Goal: Task Accomplishment & Management: Use online tool/utility

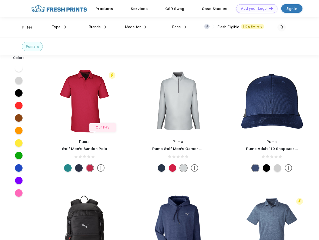
scroll to position [0, 0]
click at [255, 9] on link "Add your Logo Design Tool" at bounding box center [256, 8] width 41 height 9
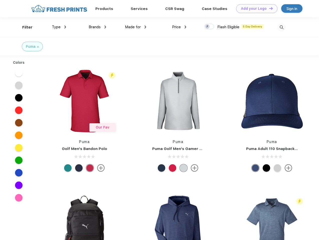
click at [0, 0] on div "Design Tool" at bounding box center [0, 0] width 0 height 0
click at [269, 8] on link "Add your Logo Design Tool" at bounding box center [256, 8] width 41 height 9
click at [24, 27] on div "Filter" at bounding box center [27, 28] width 10 height 6
click at [59, 27] on span "Type" at bounding box center [56, 27] width 9 height 5
click at [97, 27] on span "Brands" at bounding box center [95, 27] width 12 height 5
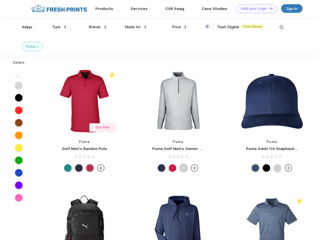
click at [136, 27] on span "Made for" at bounding box center [133, 27] width 16 height 5
click at [179, 27] on span "Price" at bounding box center [176, 27] width 9 height 5
click at [209, 27] on div at bounding box center [209, 27] width 10 height 6
click at [208, 27] on input "checkbox" at bounding box center [205, 25] width 3 height 3
click at [282, 27] on img at bounding box center [282, 27] width 8 height 8
